Goal: Task Accomplishment & Management: Use online tool/utility

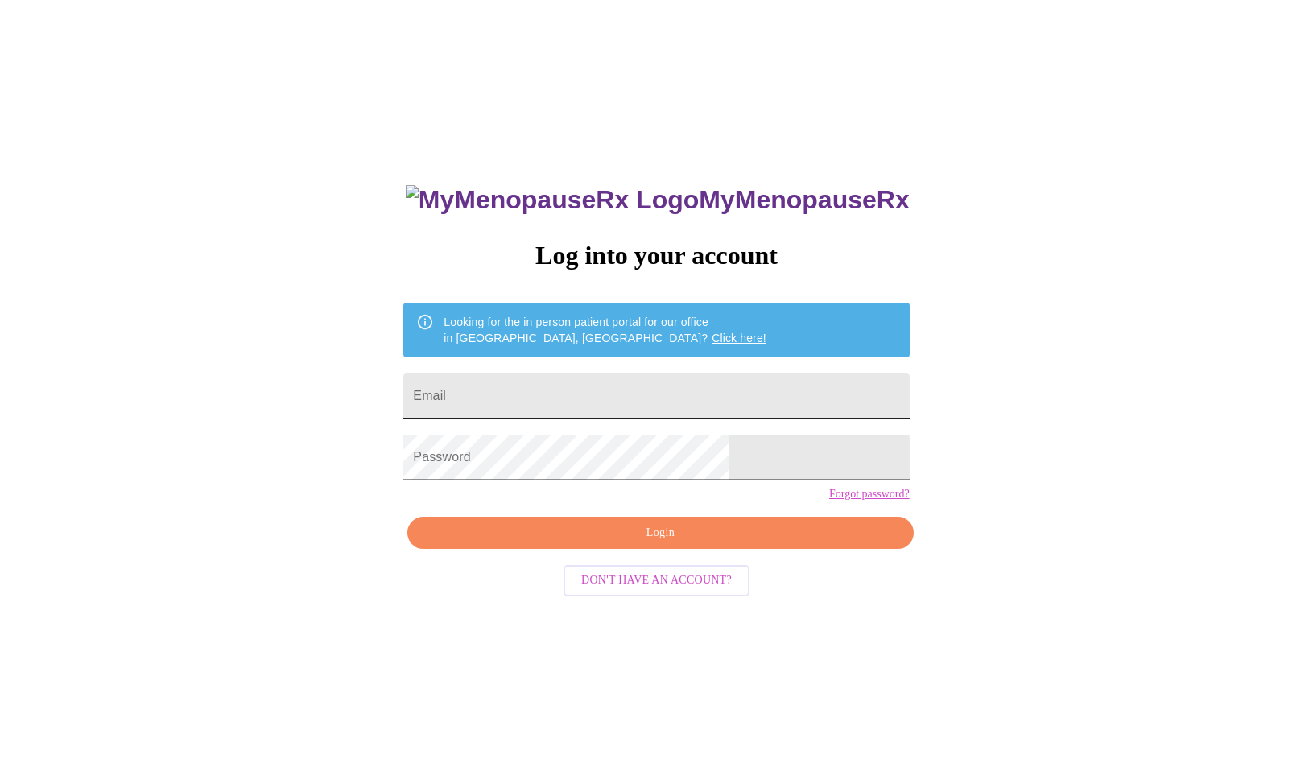
click at [558, 382] on input "Email" at bounding box center [656, 396] width 506 height 45
type input "[EMAIL_ADDRESS][DOMAIN_NAME]"
click at [594, 544] on span "Login" at bounding box center [660, 533] width 469 height 20
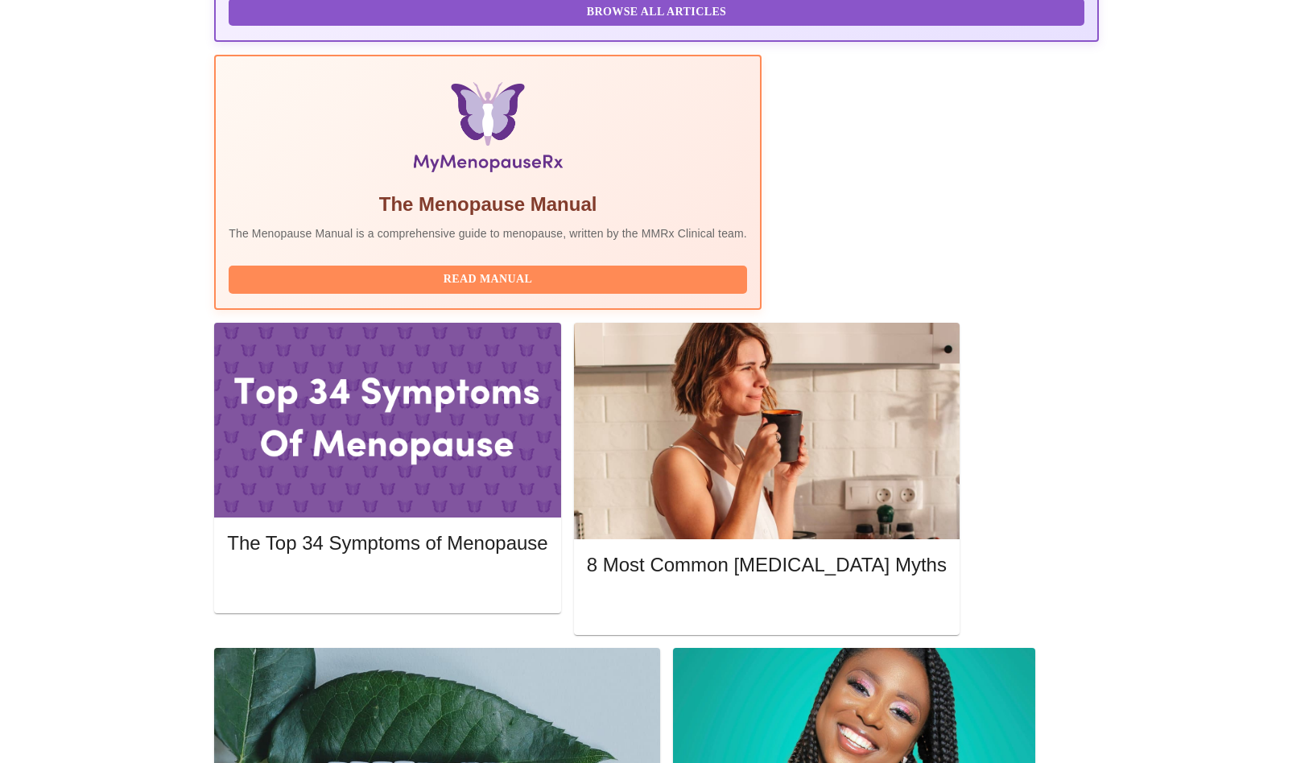
scroll to position [469, 0]
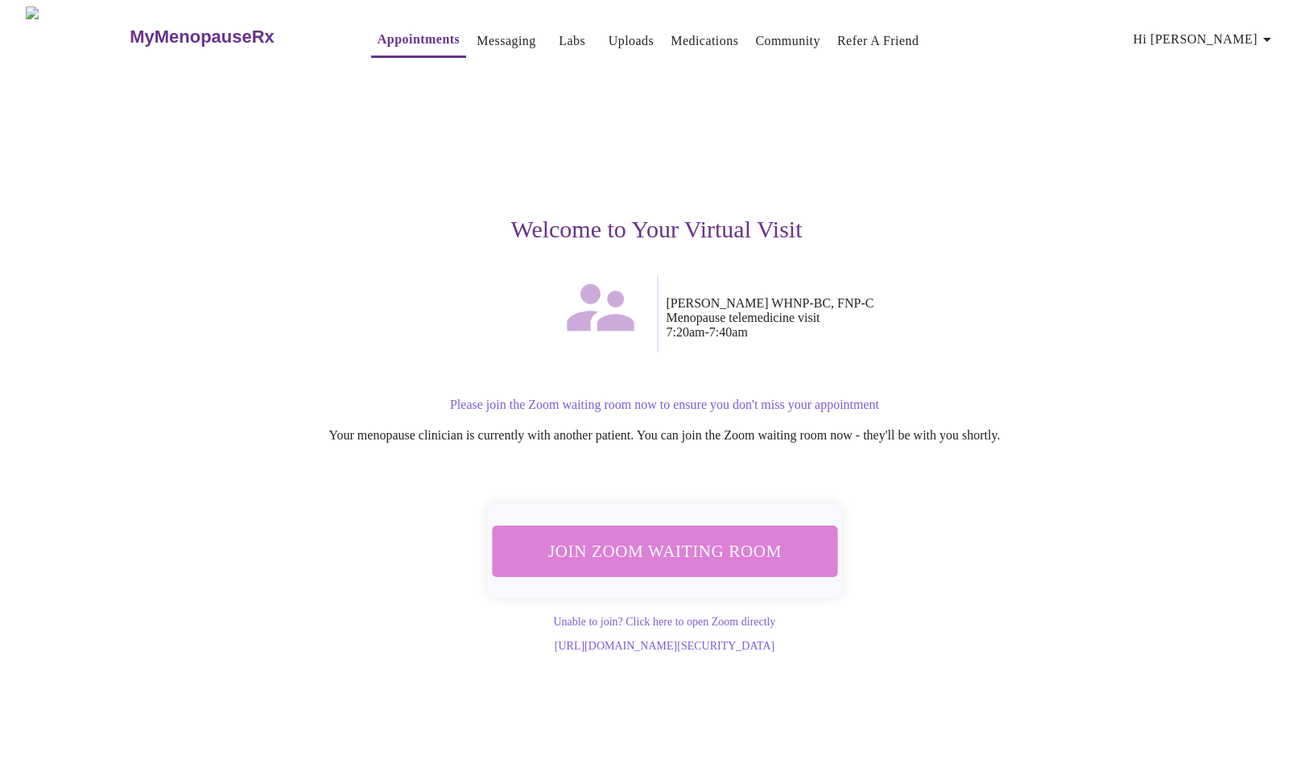
click at [719, 560] on span "Join Zoom Waiting Room" at bounding box center [664, 551] width 303 height 30
